Goal: Information Seeking & Learning: Find specific fact

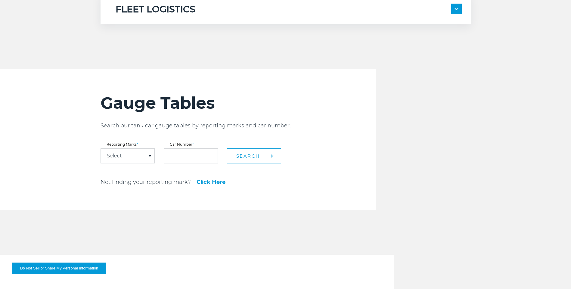
scroll to position [632, 0]
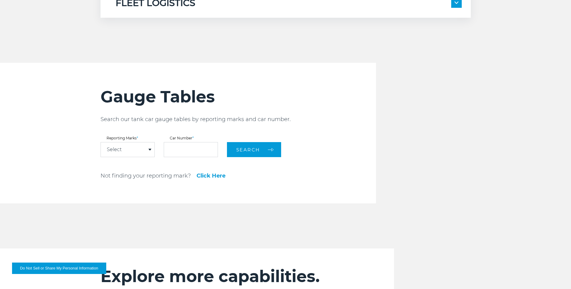
click at [140, 150] on div "Select" at bounding box center [128, 150] width 54 height 14
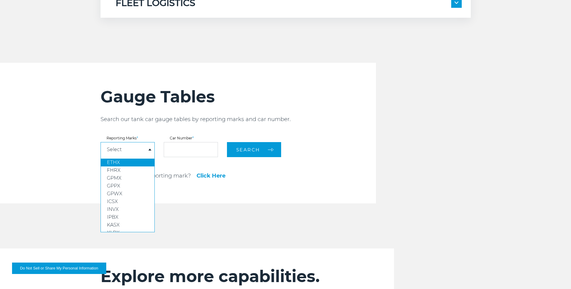
scroll to position [0, 0]
click at [205, 173] on link "Click Here" at bounding box center [210, 175] width 29 height 5
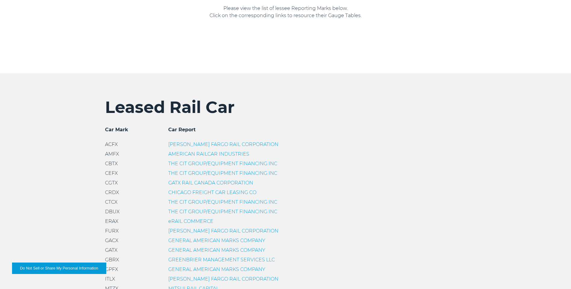
scroll to position [150, 0]
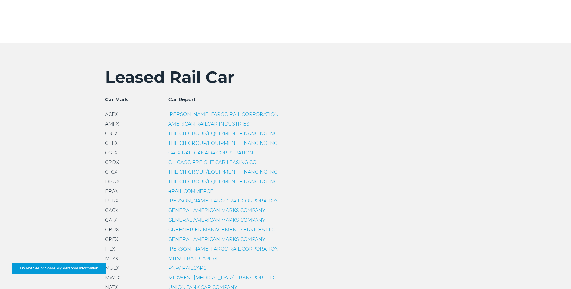
click at [181, 171] on link "THE CIT GROUP/EQUIPMENT FINANCING INC" at bounding box center [222, 172] width 109 height 6
